Goal: Navigation & Orientation: Find specific page/section

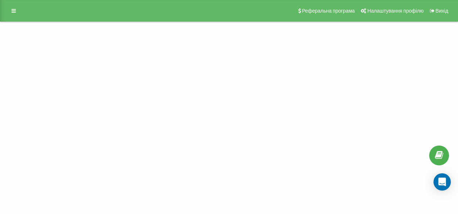
drag, startPoint x: 290, startPoint y: 86, endPoint x: 226, endPoint y: 76, distance: 65.3
click at [226, 76] on div "Проект Реферальна програма Налаштування профілю Вихід" at bounding box center [229, 107] width 458 height 214
click at [11, 12] on link at bounding box center [13, 11] width 13 height 10
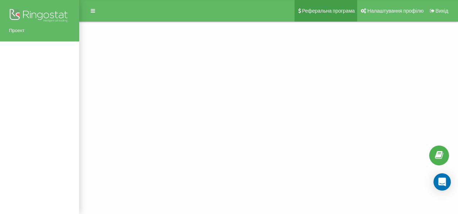
click at [329, 5] on link "Реферальна програма" at bounding box center [326, 11] width 63 height 22
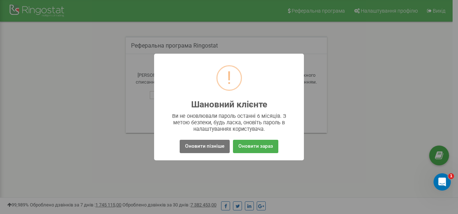
click at [349, 118] on div "! Шановний клієнте × Ви не оновлювали пароль останні 6 місяців. З метою безпеки…" at bounding box center [229, 107] width 458 height 214
click at [209, 151] on button "Оновити пізніше" at bounding box center [205, 146] width 50 height 13
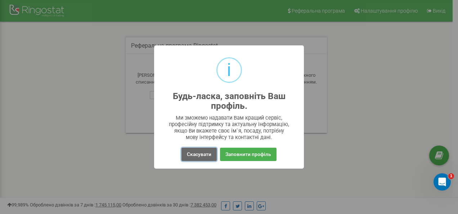
click at [200, 154] on button "Скасувати" at bounding box center [199, 154] width 35 height 13
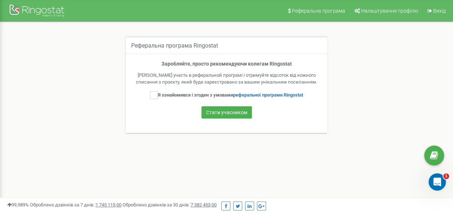
click at [392, 37] on div "Реферальна програма Ringostat Заробляйте, просто рекомендуючи колегам Ringostat…" at bounding box center [226, 89] width 424 height 106
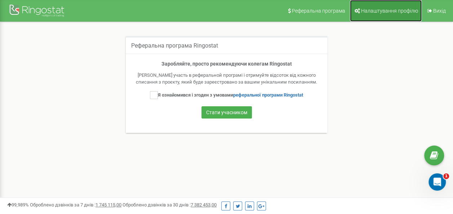
click at [397, 13] on span "Налаштування профілю" at bounding box center [389, 11] width 57 height 6
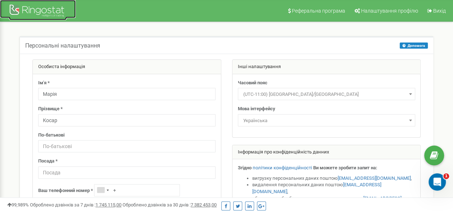
click at [12, 11] on div at bounding box center [38, 11] width 58 height 17
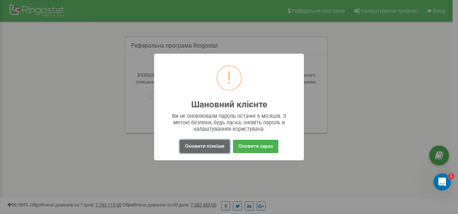
click at [211, 143] on button "Оновити пізніше" at bounding box center [205, 146] width 50 height 13
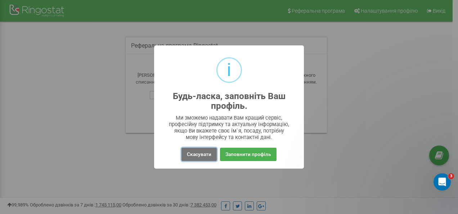
click at [198, 154] on button "Скасувати" at bounding box center [199, 154] width 35 height 13
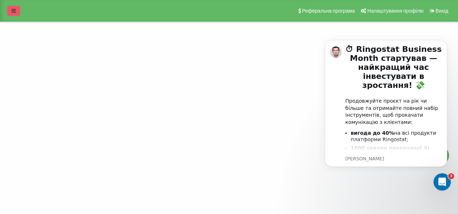
click at [15, 9] on icon at bounding box center [14, 10] width 4 height 5
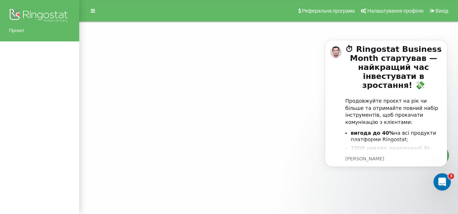
click at [34, 32] on link "Проект" at bounding box center [39, 30] width 61 height 7
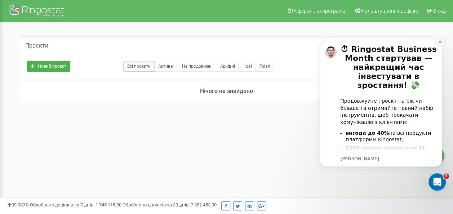
click at [438, 41] on icon "Dismiss notification" at bounding box center [440, 42] width 4 height 4
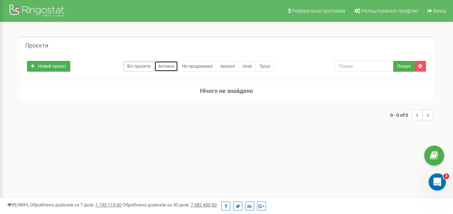
click at [164, 64] on link "Активні" at bounding box center [166, 66] width 24 height 11
click at [202, 66] on link "Не продовжені" at bounding box center [197, 66] width 39 height 11
click at [200, 63] on link "Не продовжені" at bounding box center [197, 66] width 39 height 11
click at [149, 68] on link "Всі проєкти" at bounding box center [138, 66] width 31 height 11
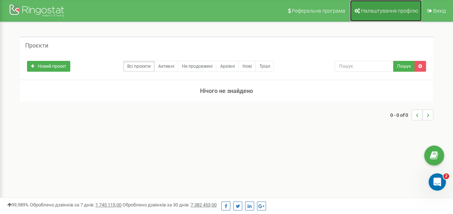
click at [388, 13] on span "Налаштування профілю" at bounding box center [389, 11] width 57 height 6
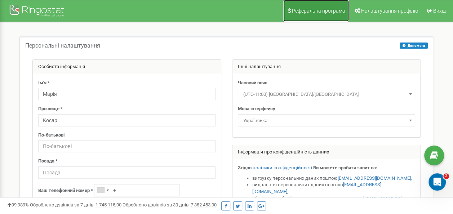
click at [325, 10] on span "Реферальна програма" at bounding box center [318, 11] width 53 height 6
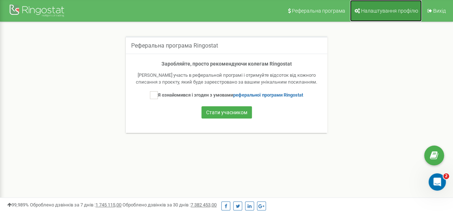
click at [374, 11] on span "Налаштування профілю" at bounding box center [389, 11] width 57 height 6
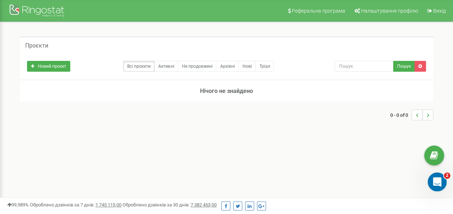
click at [434, 184] on icon "Відкрити програму для спілкування Intercom" at bounding box center [436, 181] width 12 height 12
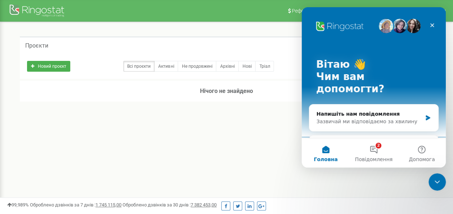
click at [398, 189] on div "Реферальна програма Налаштування профілю Вихід Проєкти Новий проєкт Всі проєкти…" at bounding box center [226, 216] width 453 height 432
drag, startPoint x: 303, startPoint y: 191, endPoint x: 292, endPoint y: 187, distance: 11.8
click at [303, 191] on div "Реферальна програма Налаштування профілю Вихід Проєкти Новий проєкт Всі проєкти…" at bounding box center [226, 216] width 453 height 432
click at [430, 27] on icon "Закрити" at bounding box center [432, 25] width 6 height 6
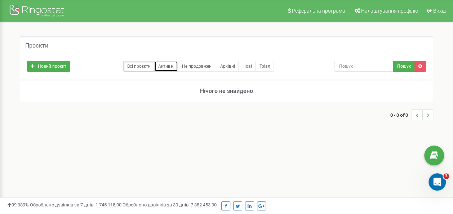
click at [166, 65] on link "Активні" at bounding box center [166, 66] width 24 height 11
click at [106, 203] on u "1 745 115,00" at bounding box center [108, 204] width 26 height 5
click at [7, 205] on icon at bounding box center [9, 204] width 4 height 5
click at [11, 203] on icon at bounding box center [9, 204] width 4 height 5
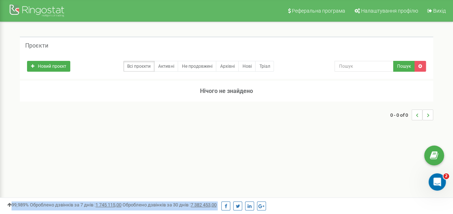
drag, startPoint x: 32, startPoint y: 208, endPoint x: 236, endPoint y: 201, distance: 204.7
click at [236, 201] on div "99,989% Оброблено дзвінків за 7 днів : 1 745 115,00 Оброблено дзвінків за 30 дн…" at bounding box center [226, 205] width 453 height 17
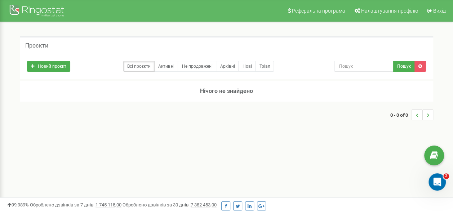
drag, startPoint x: 236, startPoint y: 201, endPoint x: 269, endPoint y: 134, distance: 74.1
click at [269, 134] on div "Проєкти Новий проєкт Всі проєкти Активні Не продовжені Архівні [GEOGRAPHIC_DATA…" at bounding box center [226, 82] width 442 height 120
